Goal: Navigation & Orientation: Find specific page/section

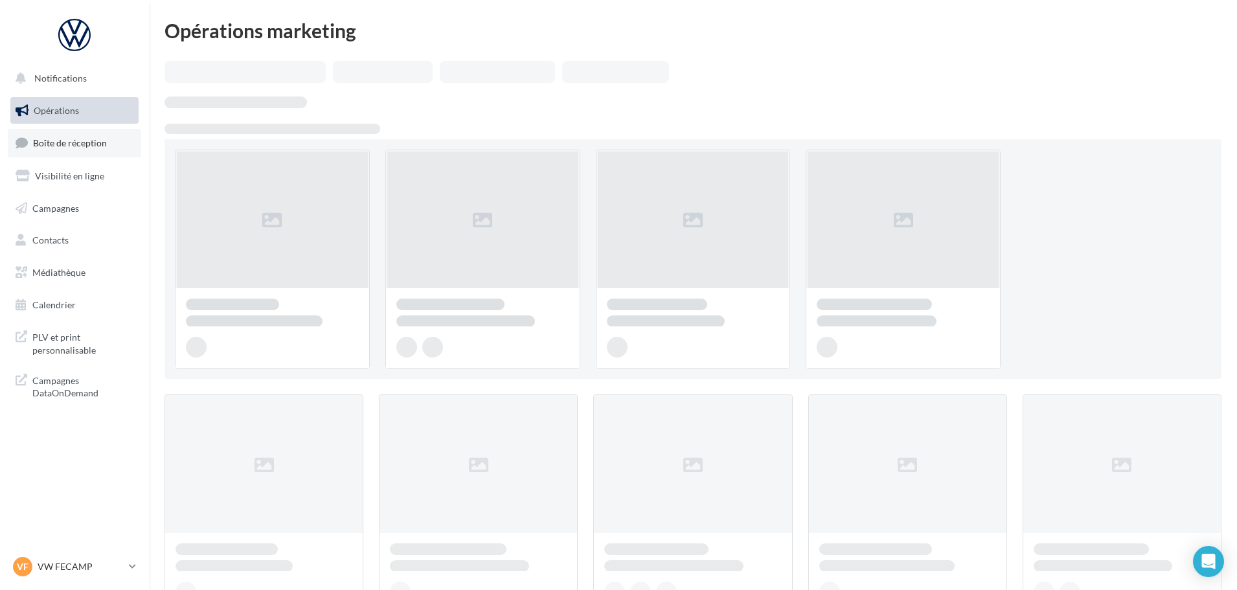
click at [68, 139] on span "Boîte de réception" at bounding box center [70, 142] width 74 height 11
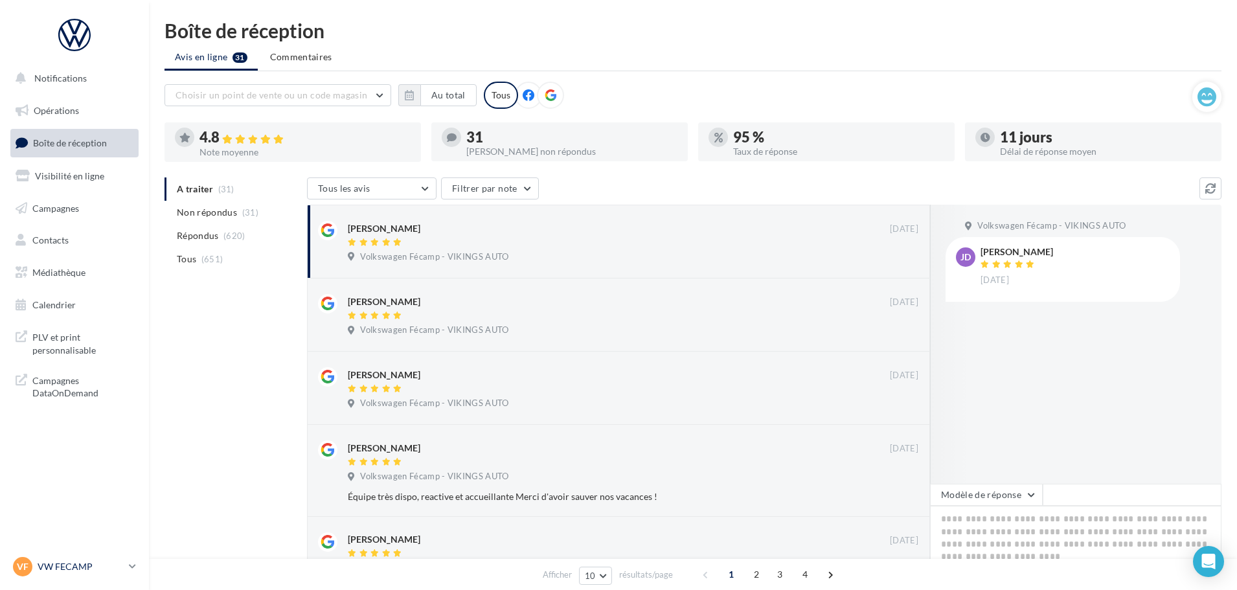
click at [87, 570] on p "VW FECAMP" at bounding box center [81, 566] width 86 height 13
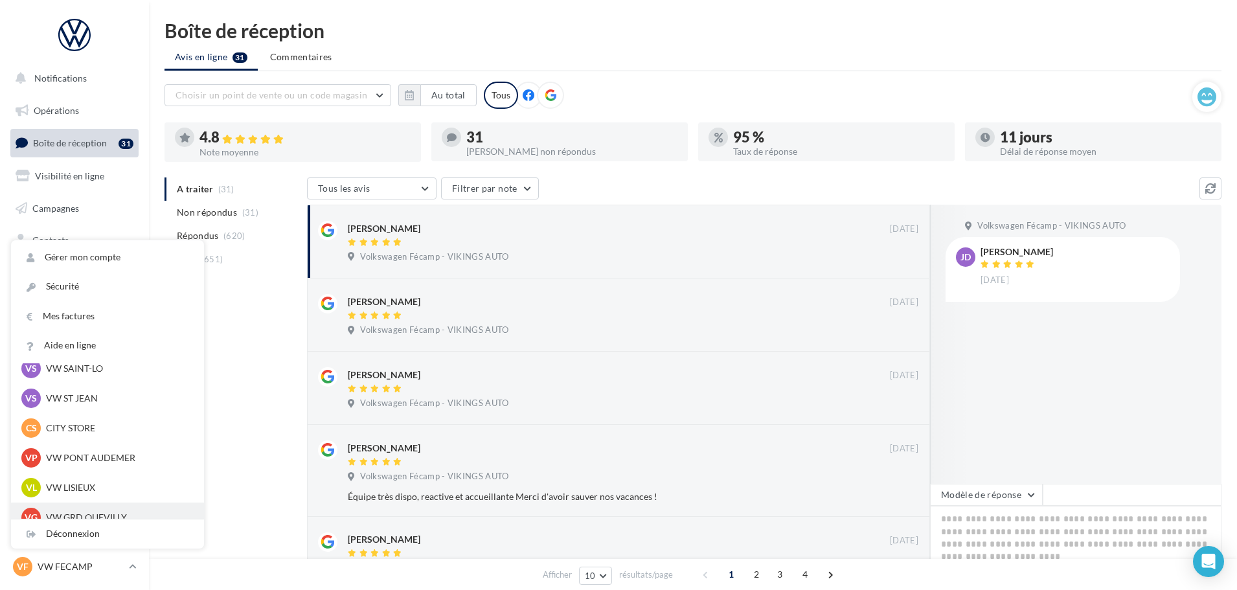
scroll to position [194, 0]
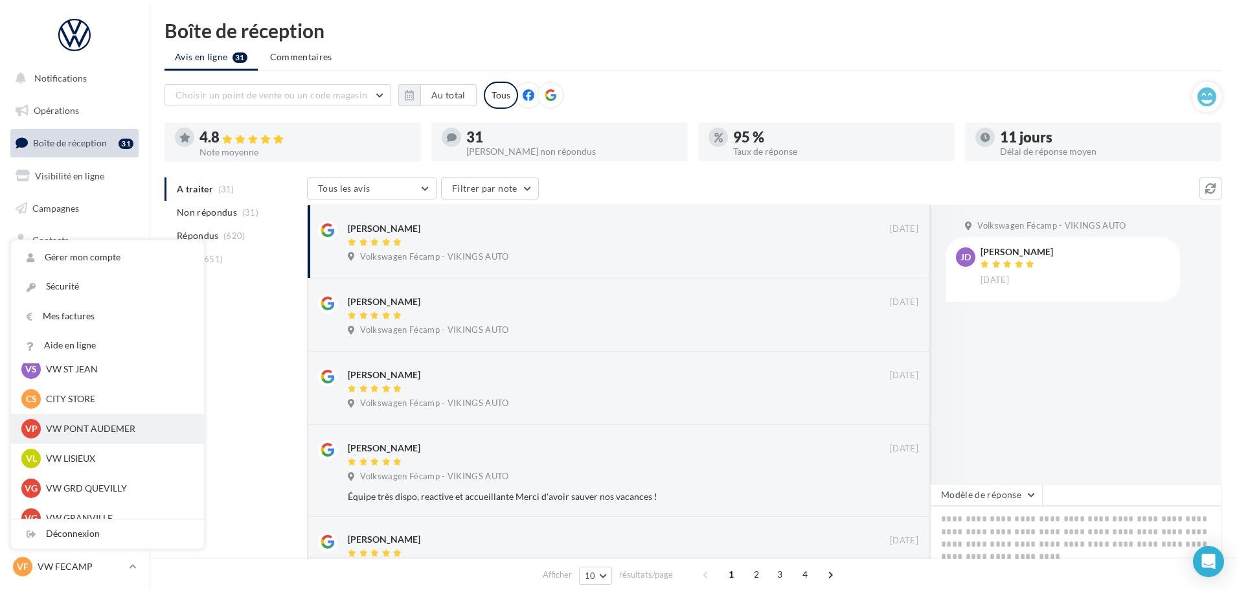
click at [87, 438] on div "VP VW PONT AUDEMER vw-pon-vau" at bounding box center [107, 428] width 172 height 19
